Goal: Transaction & Acquisition: Purchase product/service

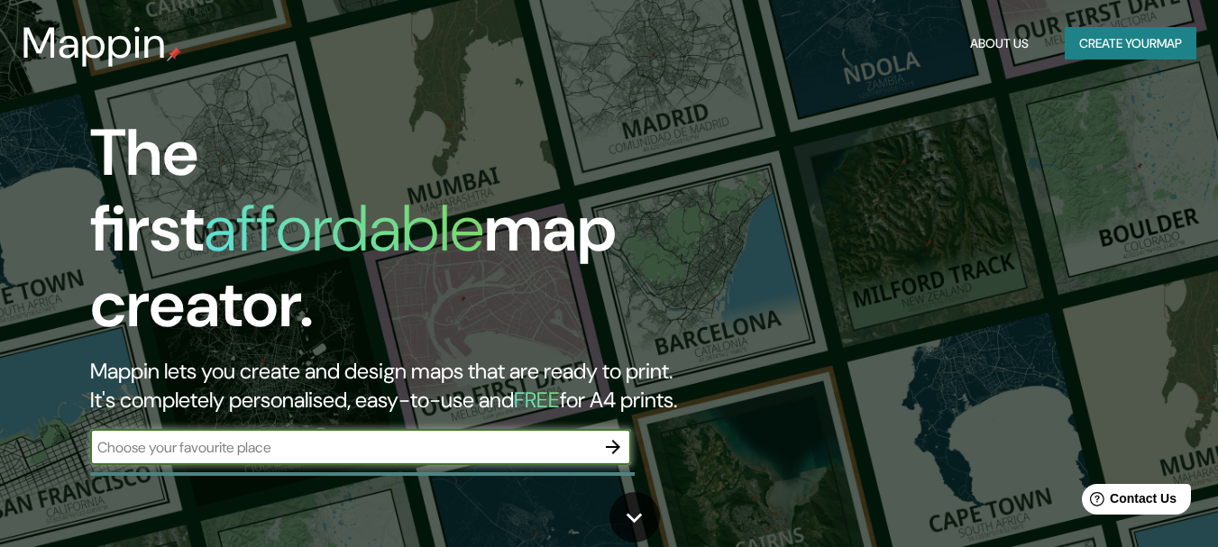
scroll to position [90, 0]
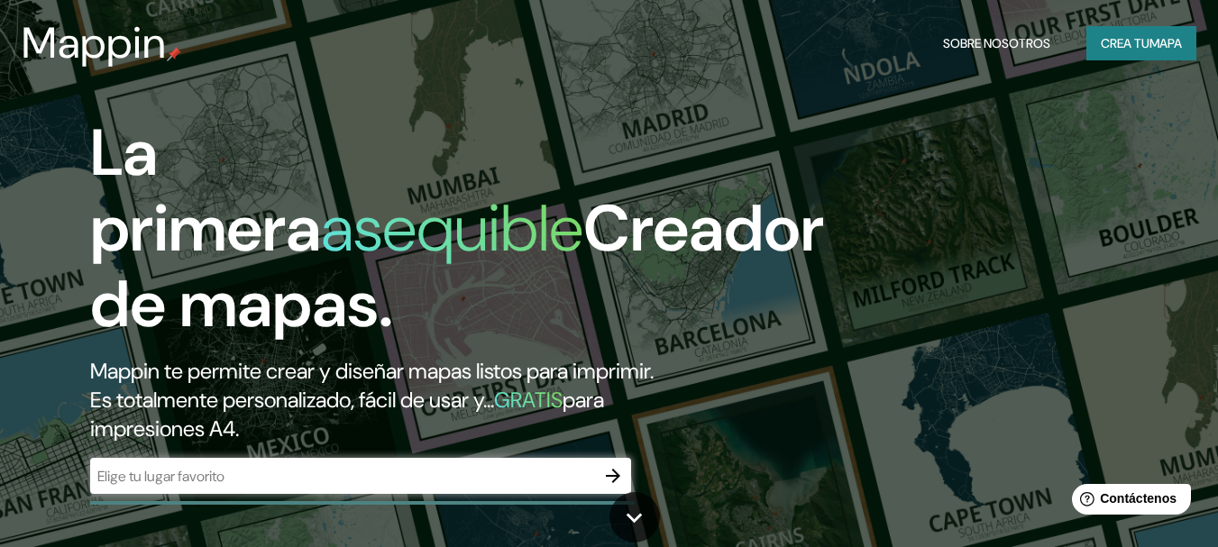
click at [926, 164] on div "La primera asequible Creador de mapas. Mappin te permite crear y diseñar mapas …" at bounding box center [609, 273] width 1218 height 547
click at [1103, 49] on font "Crea tu" at bounding box center [1125, 43] width 49 height 16
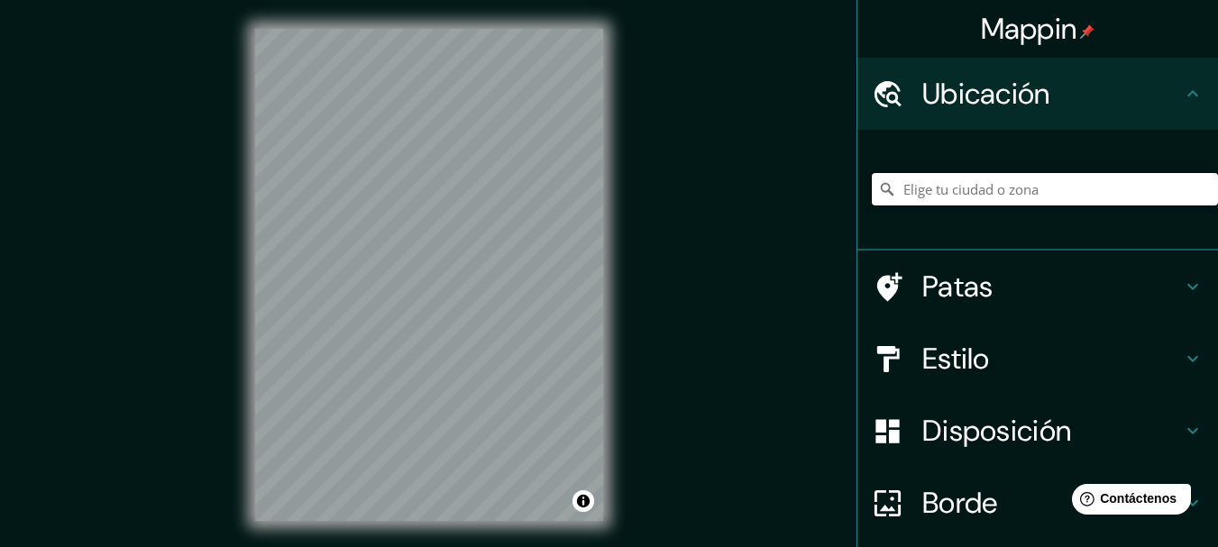
click at [967, 197] on input "Elige tu ciudad o zona" at bounding box center [1045, 189] width 346 height 32
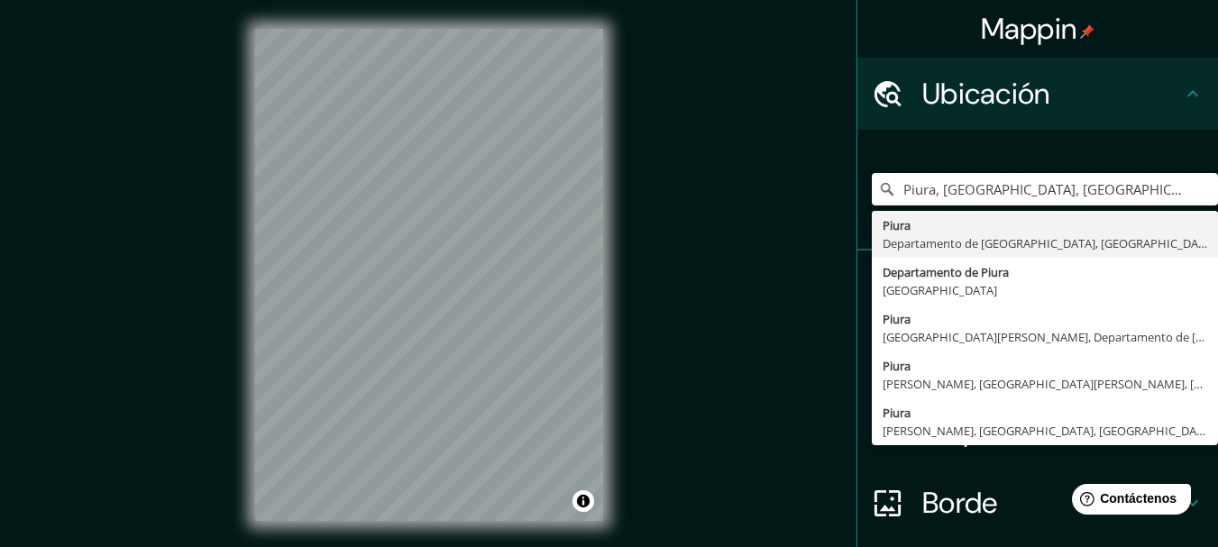
type input "Piura, Departamento de Piura, Perú"
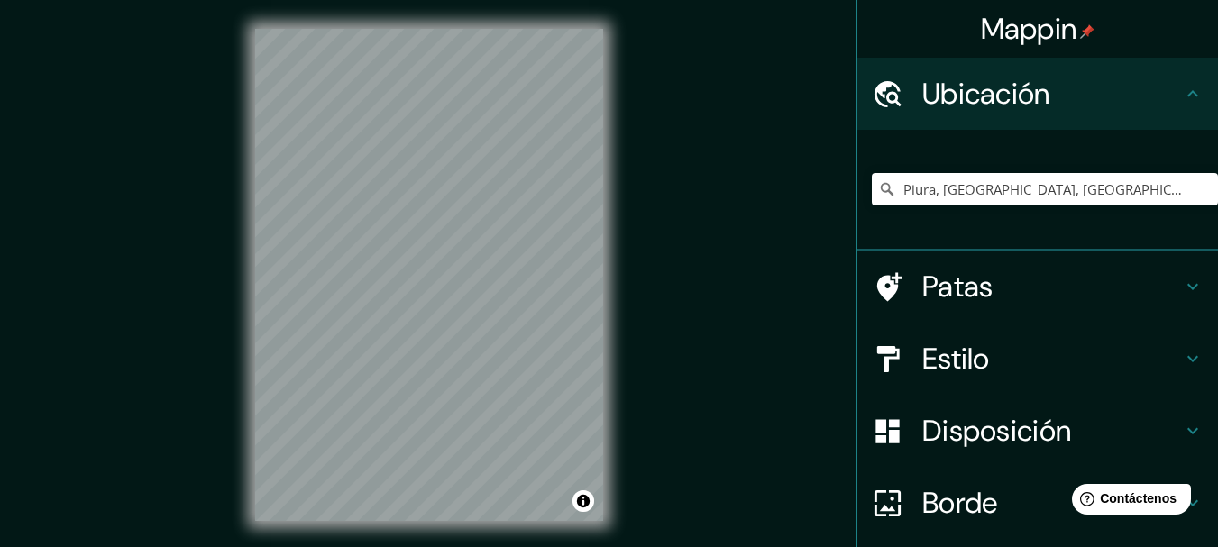
click at [612, 313] on div "© Mapbox © OpenStreetMap Improve this map" at bounding box center [429, 275] width 406 height 550
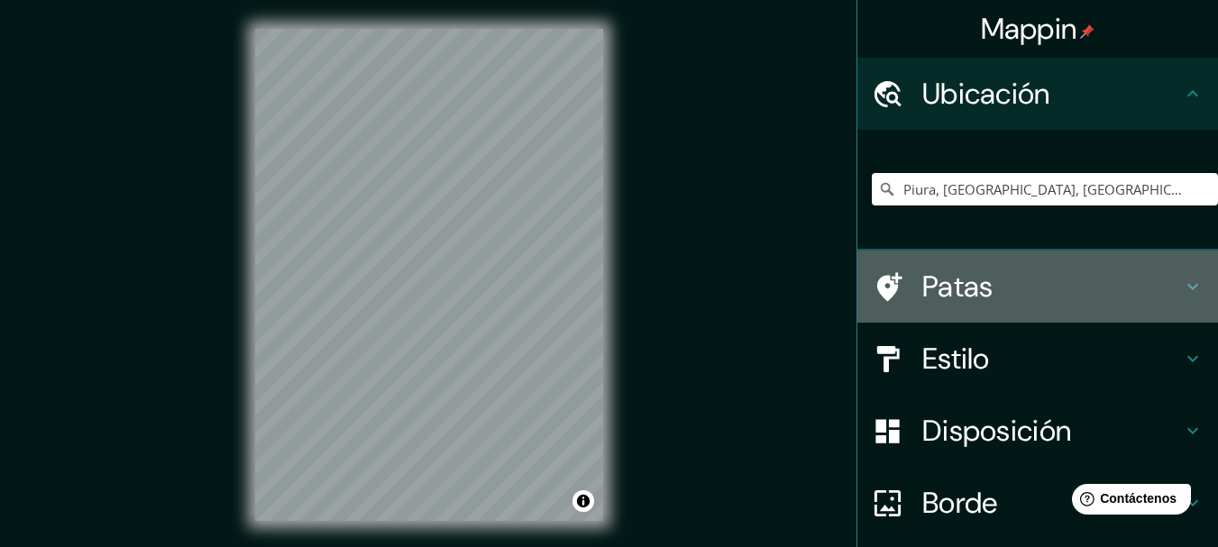
click at [1182, 288] on icon at bounding box center [1193, 287] width 22 height 22
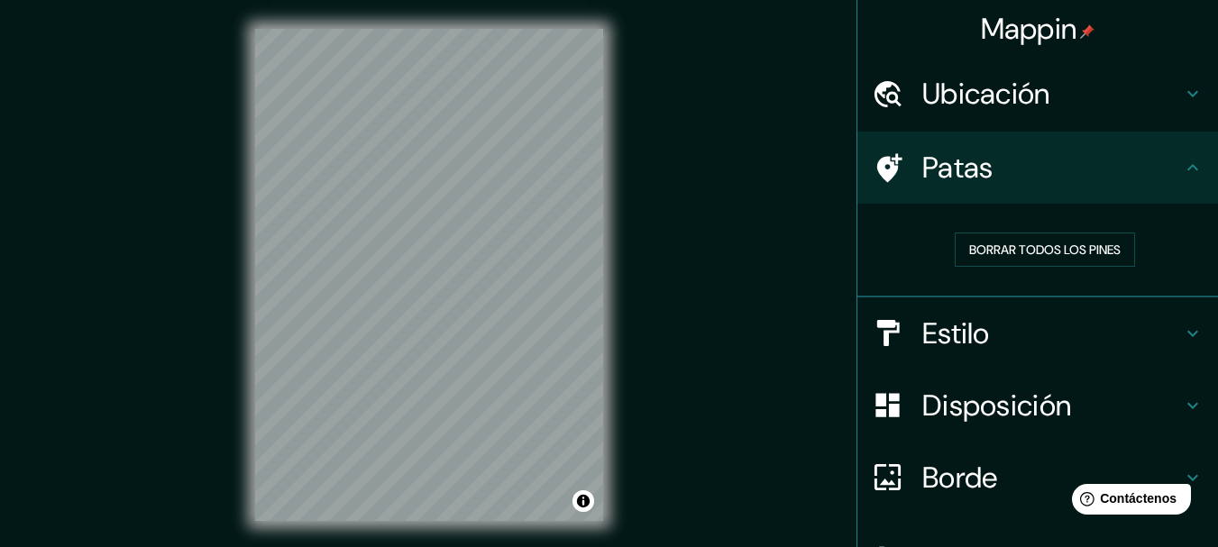
click at [1187, 335] on icon at bounding box center [1193, 334] width 22 height 22
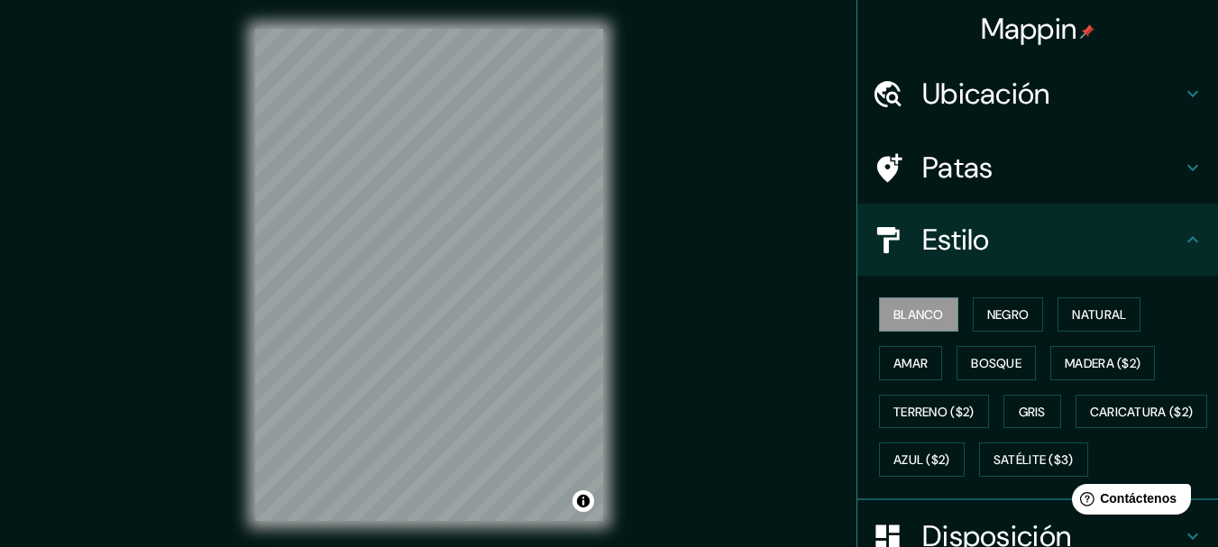
scroll to position [90, 0]
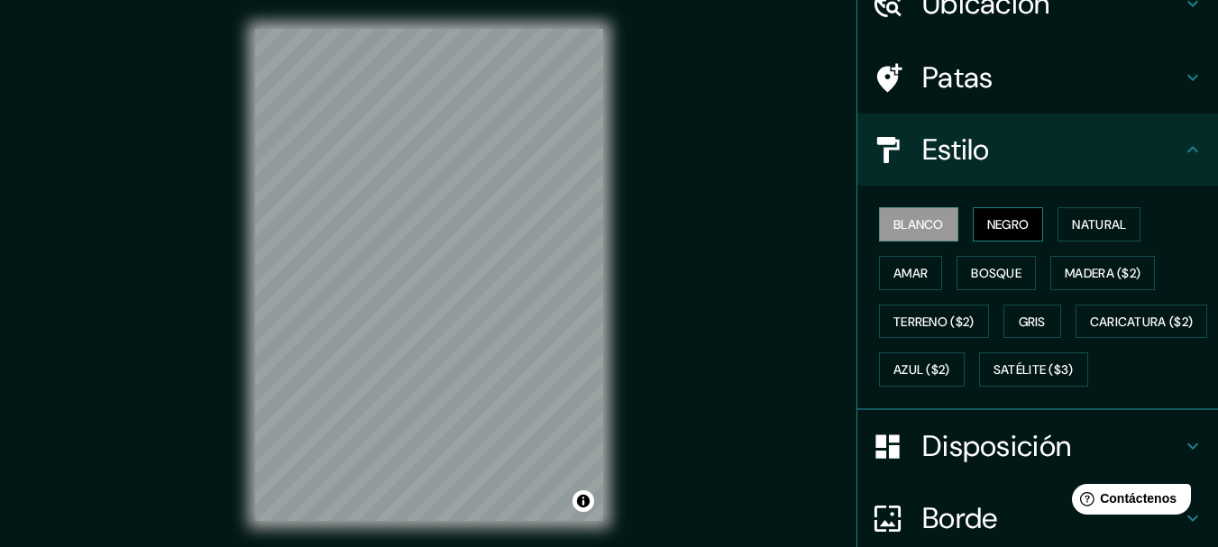
click at [1006, 234] on font "Negro" at bounding box center [1008, 224] width 42 height 23
click at [1078, 231] on font "Natural" at bounding box center [1099, 224] width 54 height 16
